Goal: Check status: Check status

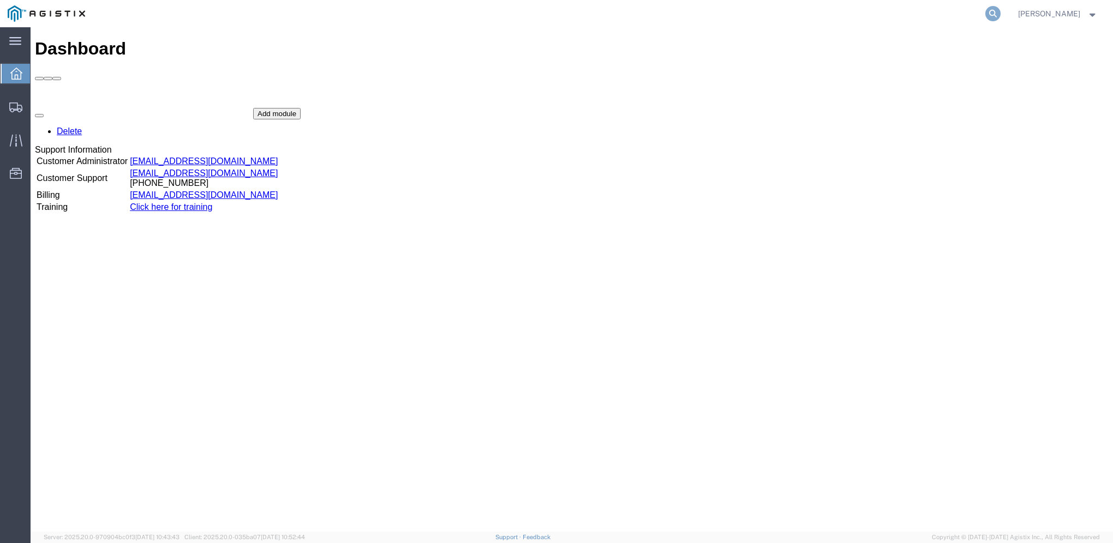
click at [1001, 13] on icon at bounding box center [992, 13] width 15 height 15
click at [839, 7] on input "search" at bounding box center [820, 14] width 332 height 26
click at [837, 10] on input "search" at bounding box center [820, 14] width 332 height 26
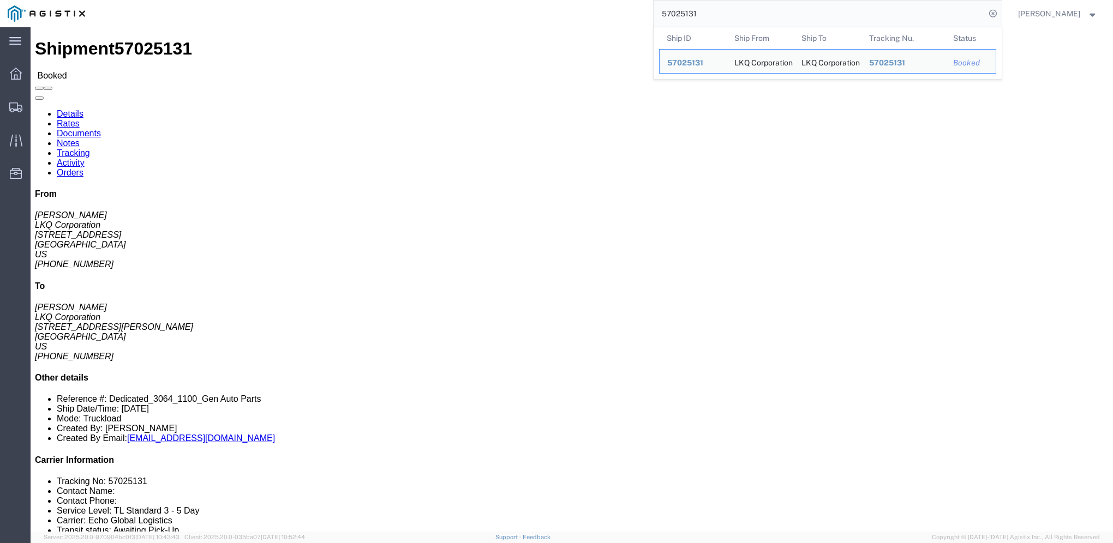
click at [804, 18] on input "57025131" at bounding box center [820, 14] width 332 height 26
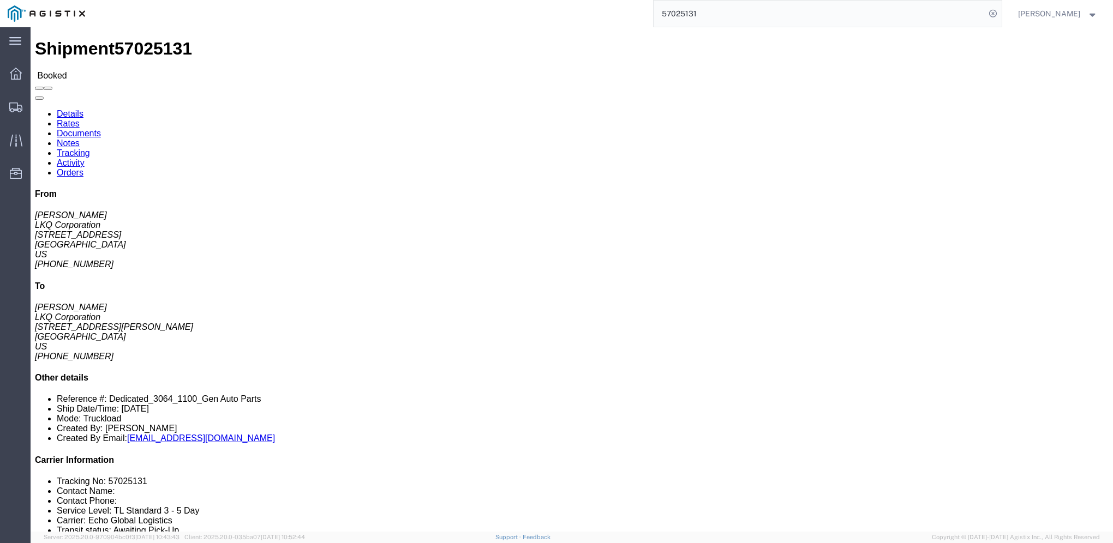
click link "Notes"
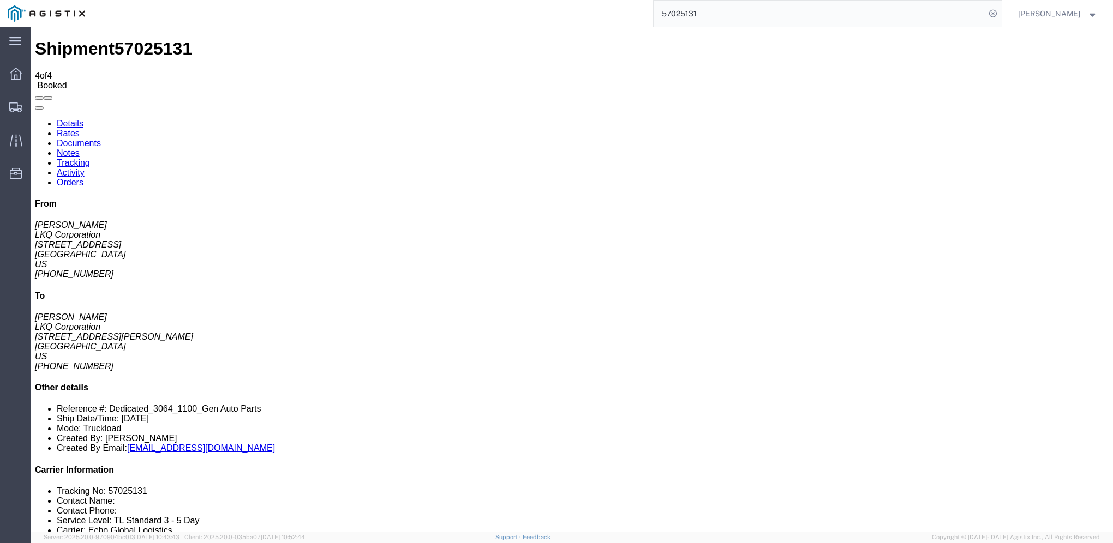
click at [883, 19] on input "57025131" at bounding box center [820, 14] width 332 height 26
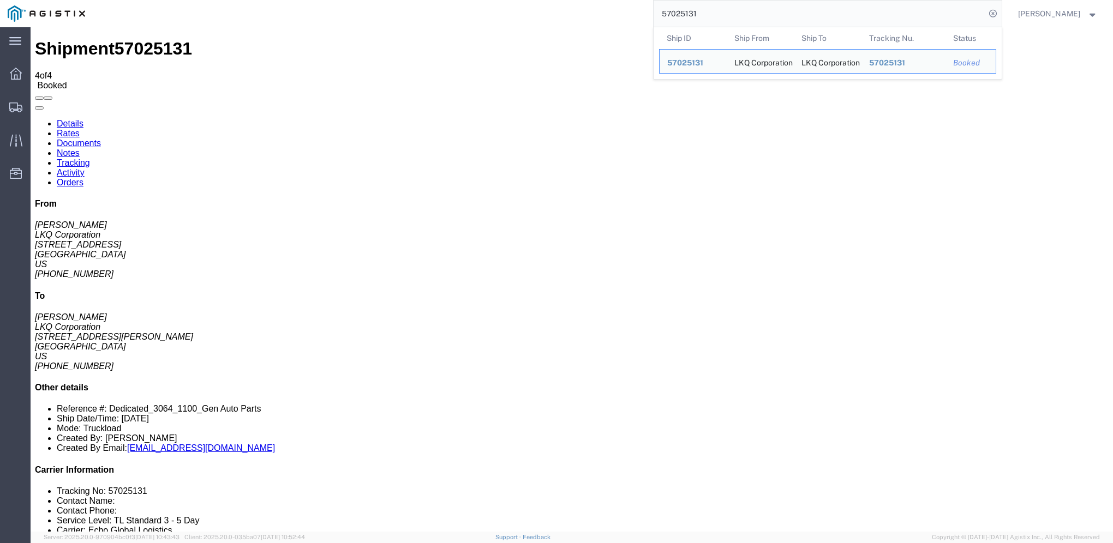
click at [883, 19] on input "57025131" at bounding box center [820, 14] width 332 height 26
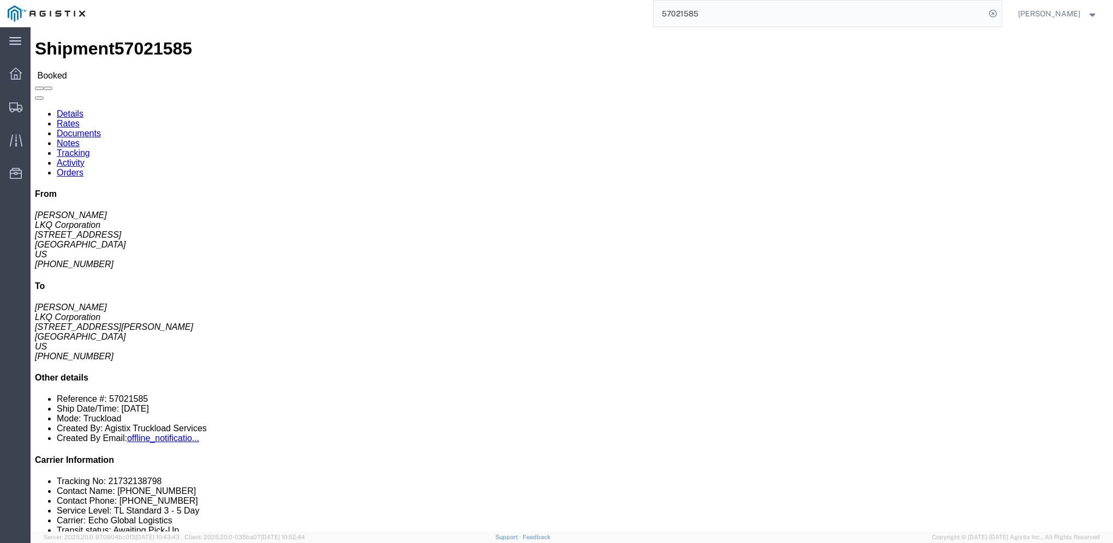
click at [702, 1] on input "57021585" at bounding box center [820, 14] width 332 height 26
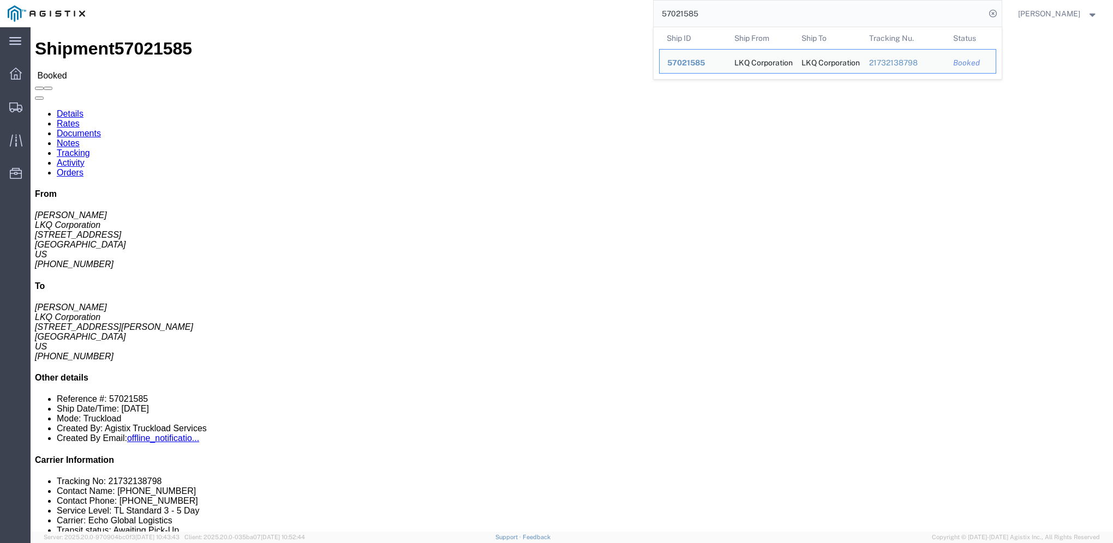
click at [697, 11] on input "57021585" at bounding box center [820, 14] width 332 height 26
click link "Notes"
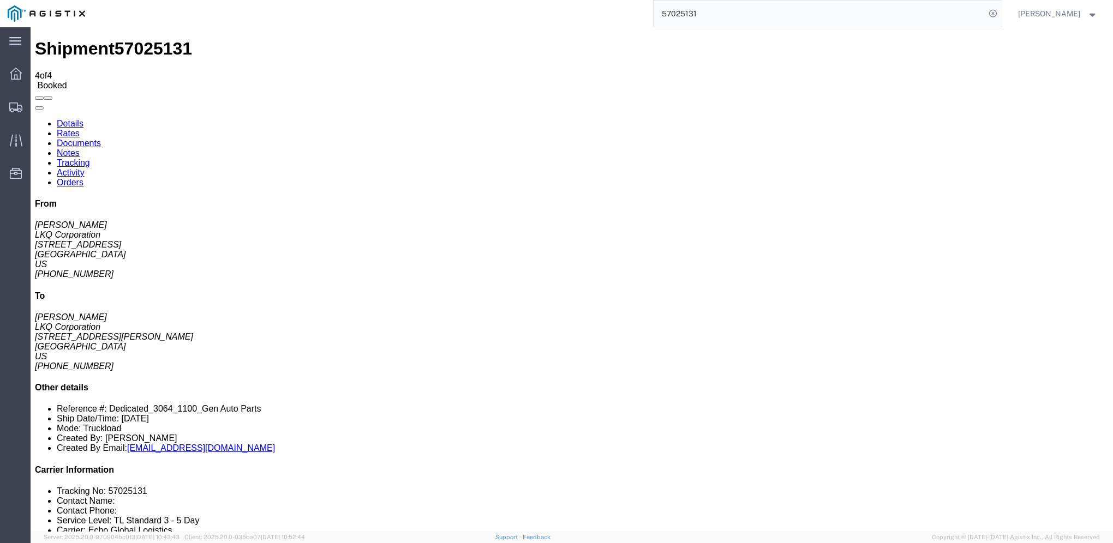
click at [70, 119] on link "Details" at bounding box center [70, 123] width 27 height 9
click link "Rates"
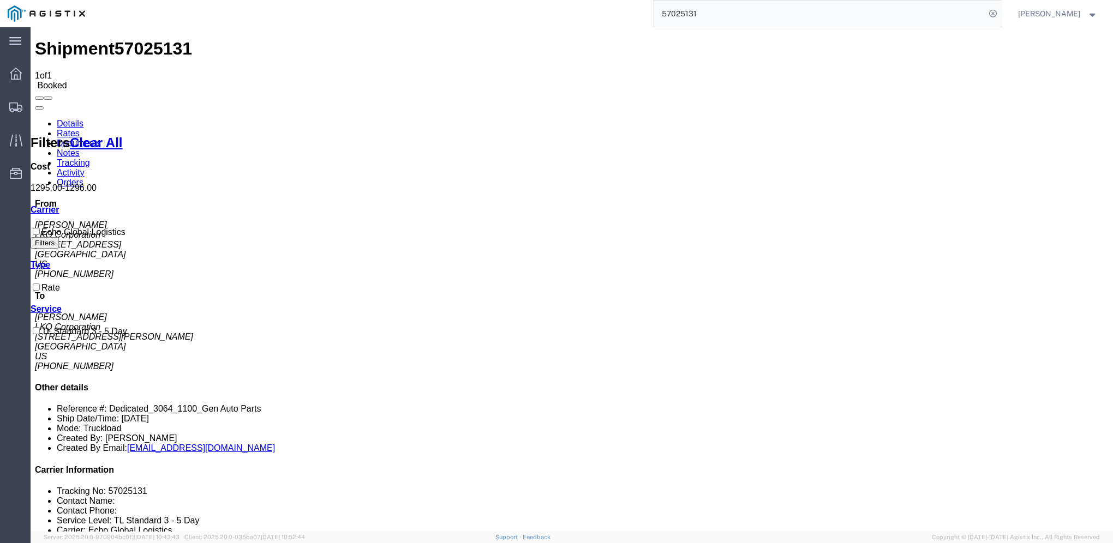
click at [740, 19] on input "57025131" at bounding box center [820, 14] width 332 height 26
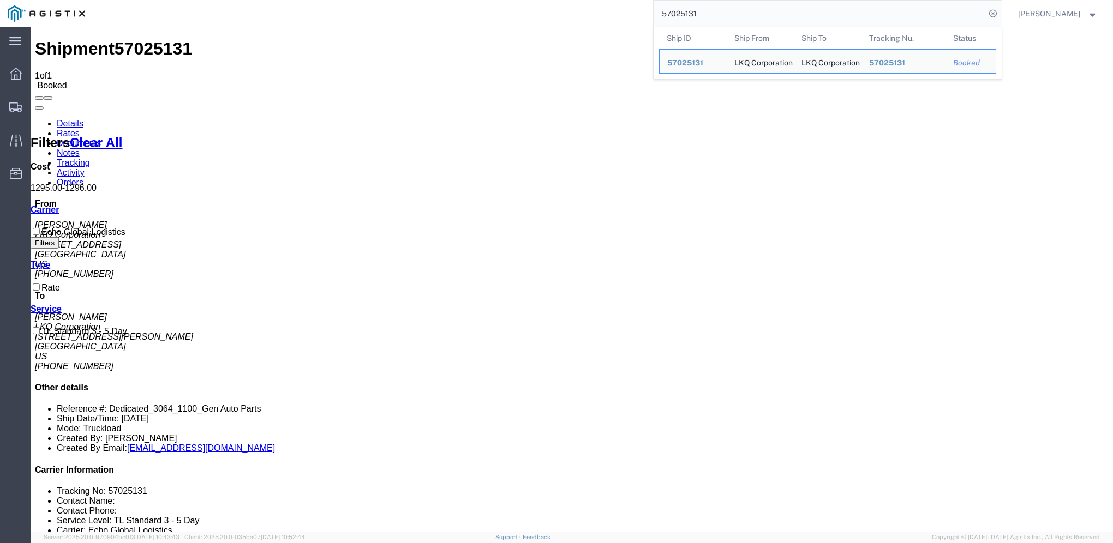
click at [740, 19] on input "57025131" at bounding box center [820, 14] width 332 height 26
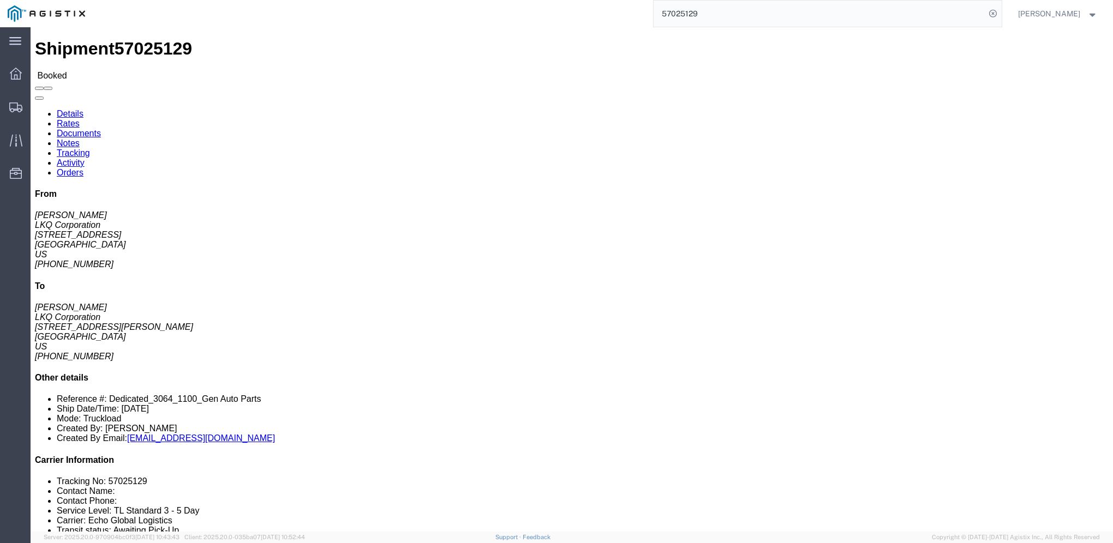
click link "Rates"
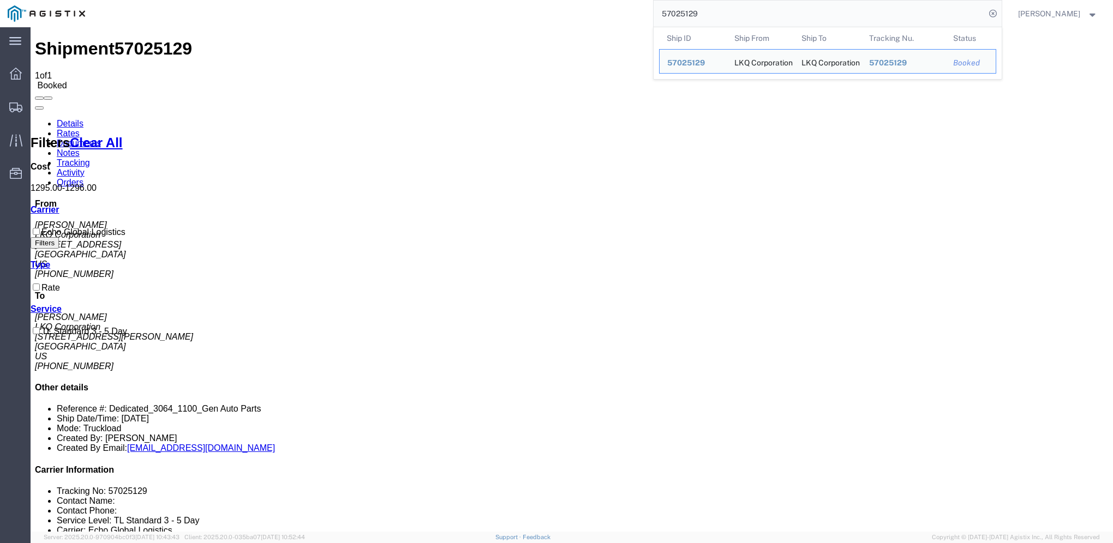
click at [725, 19] on input "57025129" at bounding box center [820, 14] width 332 height 26
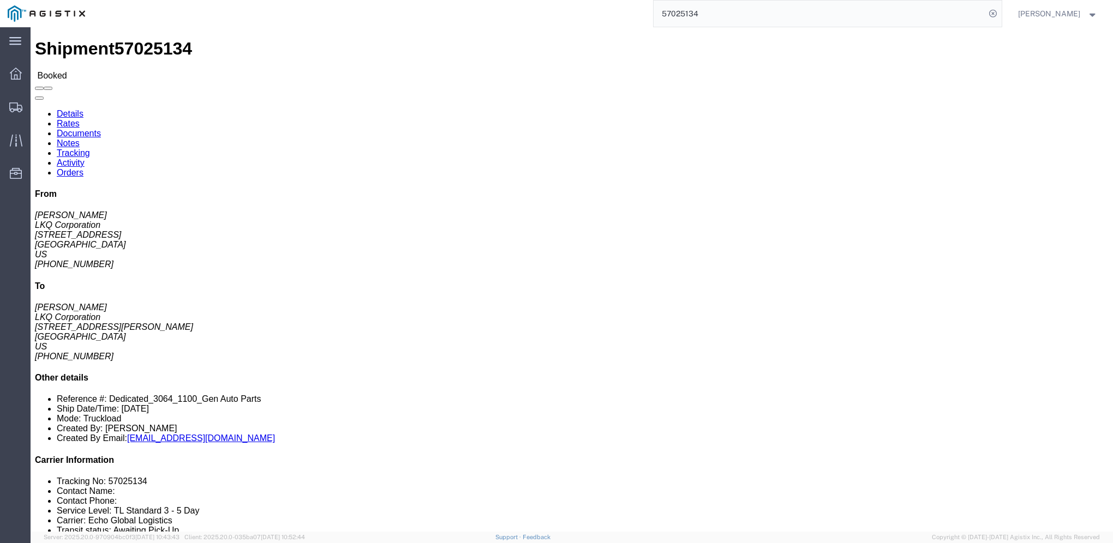
click link "Rates"
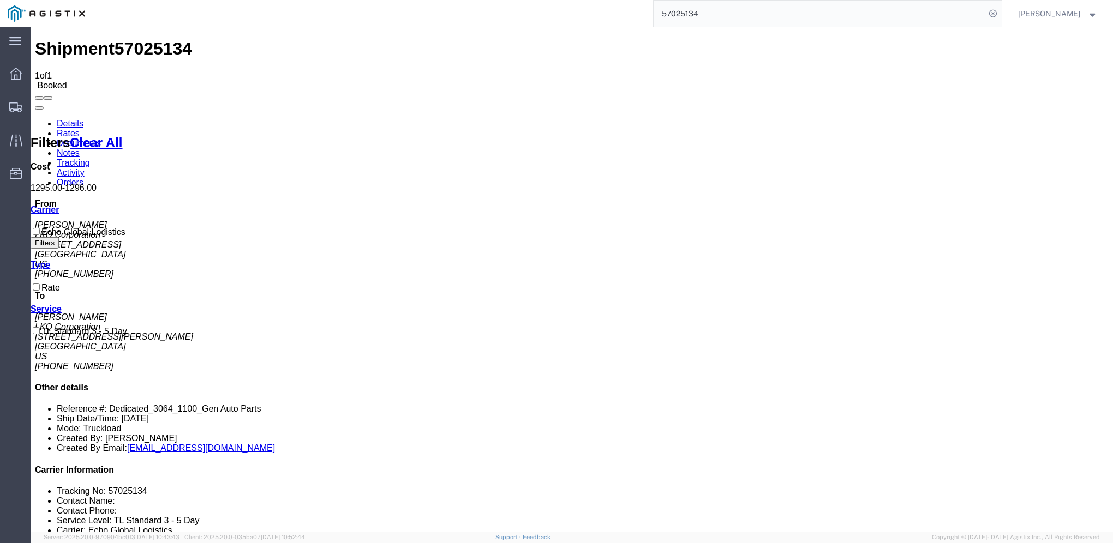
click at [778, 15] on input "57025134" at bounding box center [820, 14] width 332 height 26
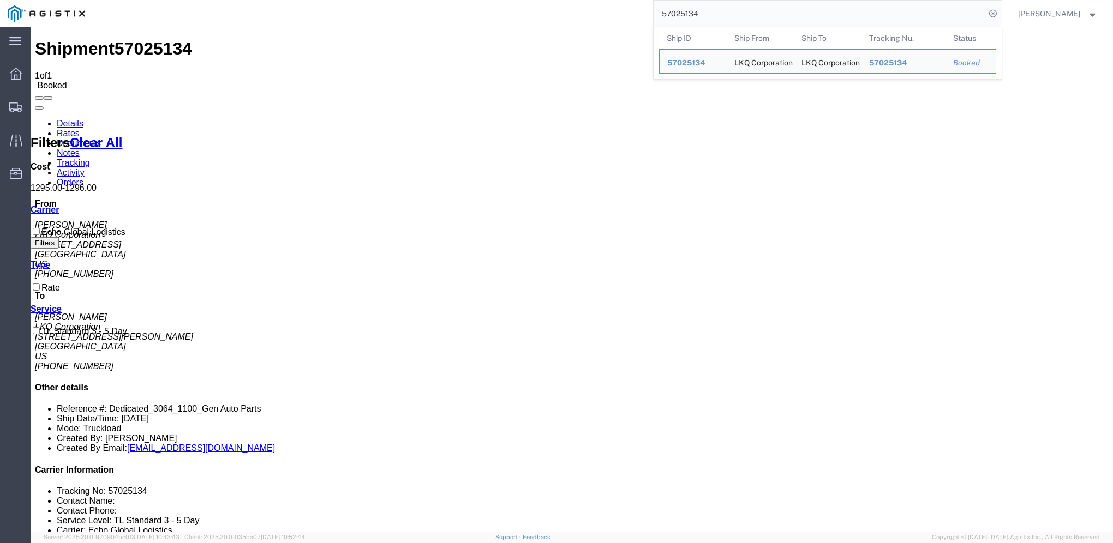
click at [778, 15] on input "57025134" at bounding box center [820, 14] width 332 height 26
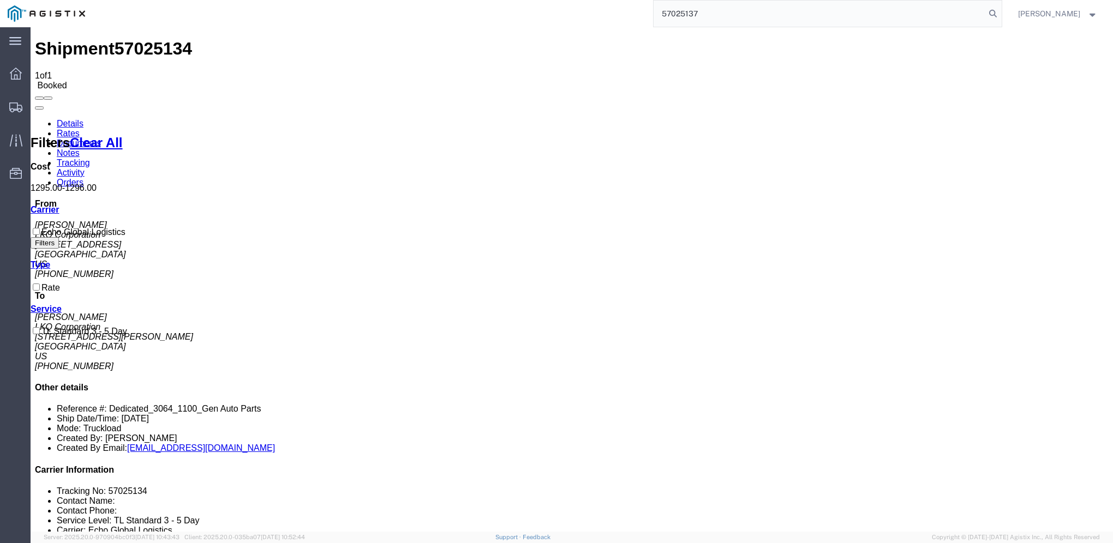
type input "57025137"
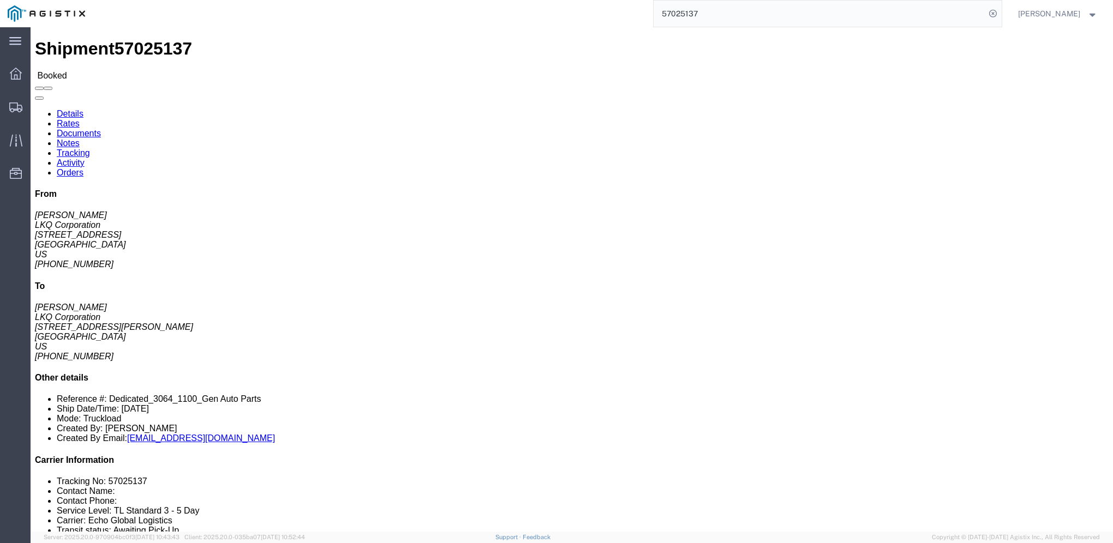
click link "Rates"
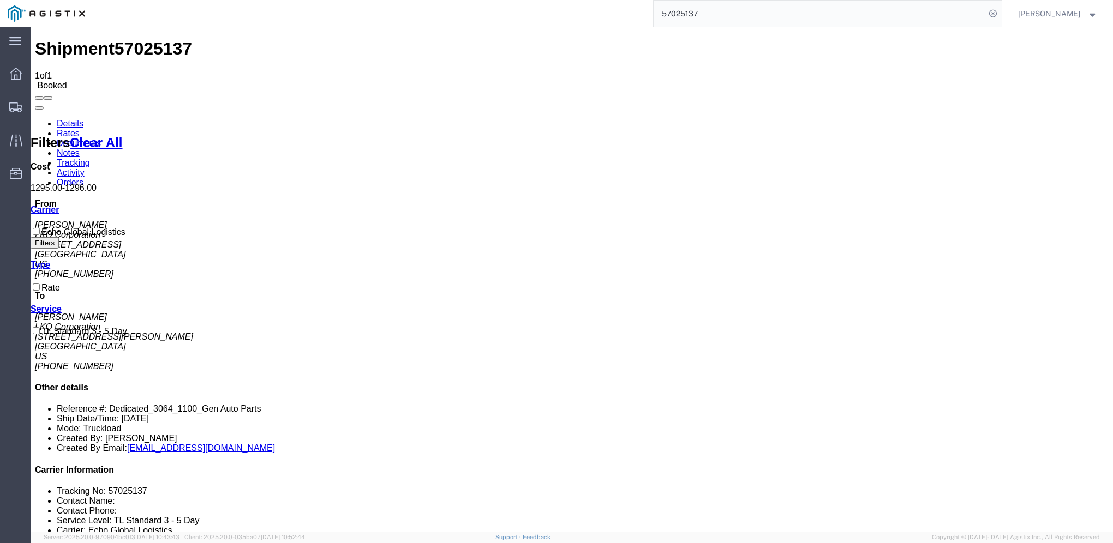
click at [69, 119] on link "Details" at bounding box center [70, 123] width 27 height 9
